Goal: Task Accomplishment & Management: Complete application form

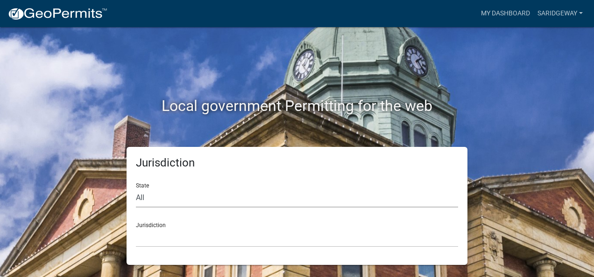
click at [282, 201] on select "All [US_STATE] [US_STATE] [US_STATE] [US_STATE] [US_STATE] [US_STATE] [US_STATE…" at bounding box center [297, 198] width 322 height 19
select select "[US_STATE]"
click at [136, 189] on select "All [US_STATE] [US_STATE] [US_STATE] [US_STATE] [US_STATE] [US_STATE] [US_STATE…" at bounding box center [297, 198] width 322 height 19
click at [236, 250] on div "Jurisdiction State All [US_STATE] [US_STATE] [US_STATE] [US_STATE] [US_STATE] […" at bounding box center [297, 206] width 341 height 118
click at [235, 241] on select "City of [GEOGRAPHIC_DATA], [US_STATE] City of [GEOGRAPHIC_DATA], [US_STATE] Cit…" at bounding box center [297, 237] width 322 height 19
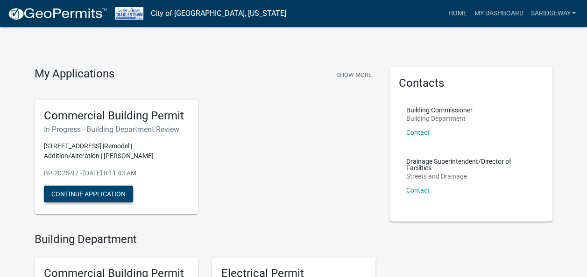
click at [122, 197] on button "Continue Application" at bounding box center [88, 194] width 89 height 17
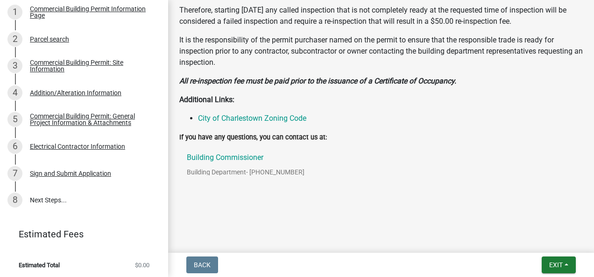
scroll to position [140, 0]
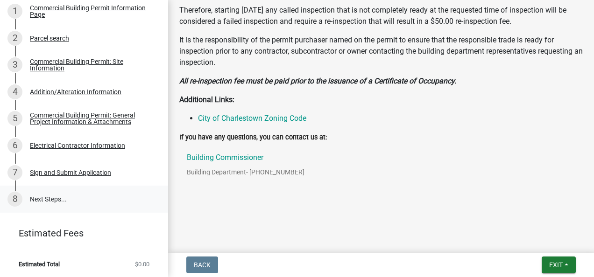
click at [54, 211] on link "8 Next Steps..." at bounding box center [84, 199] width 168 height 27
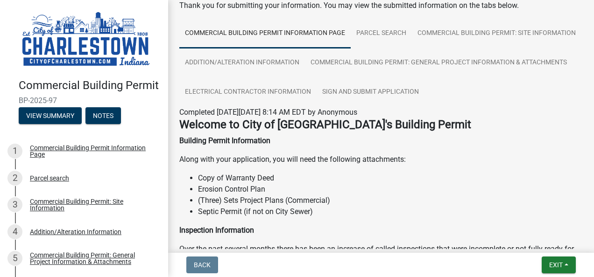
scroll to position [0, 0]
